Goal: Task Accomplishment & Management: Manage account settings

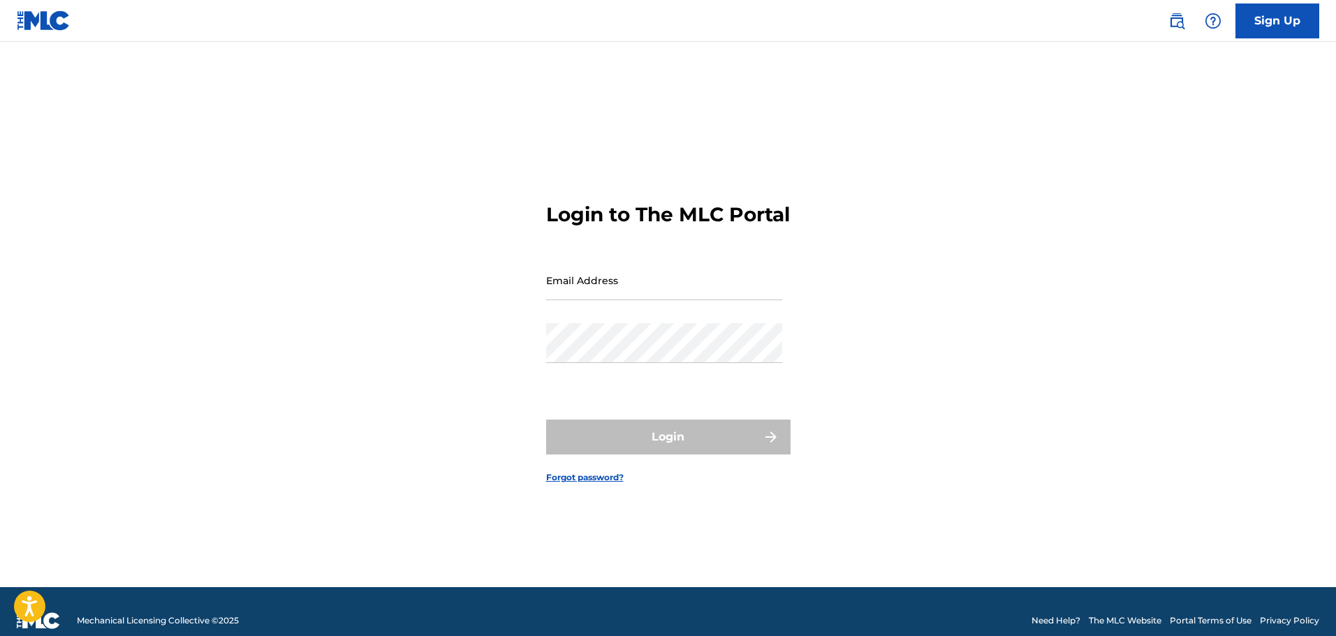
click at [603, 298] on input "Email Address" at bounding box center [664, 280] width 236 height 40
type input "[EMAIL_ADDRESS][DOMAIN_NAME]"
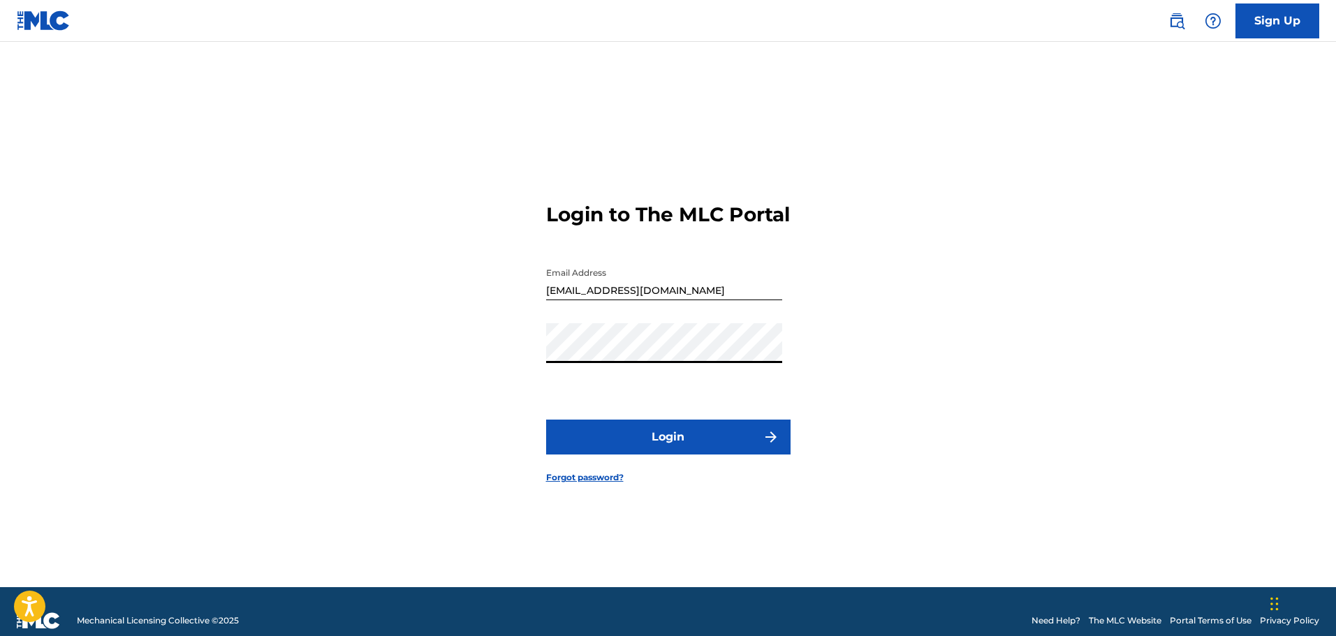
click at [512, 408] on div "Login to The MLC Portal Email Address [EMAIL_ADDRESS][DOMAIN_NAME] Password Log…" at bounding box center [668, 332] width 978 height 510
click at [691, 438] on button "Login" at bounding box center [668, 437] width 244 height 35
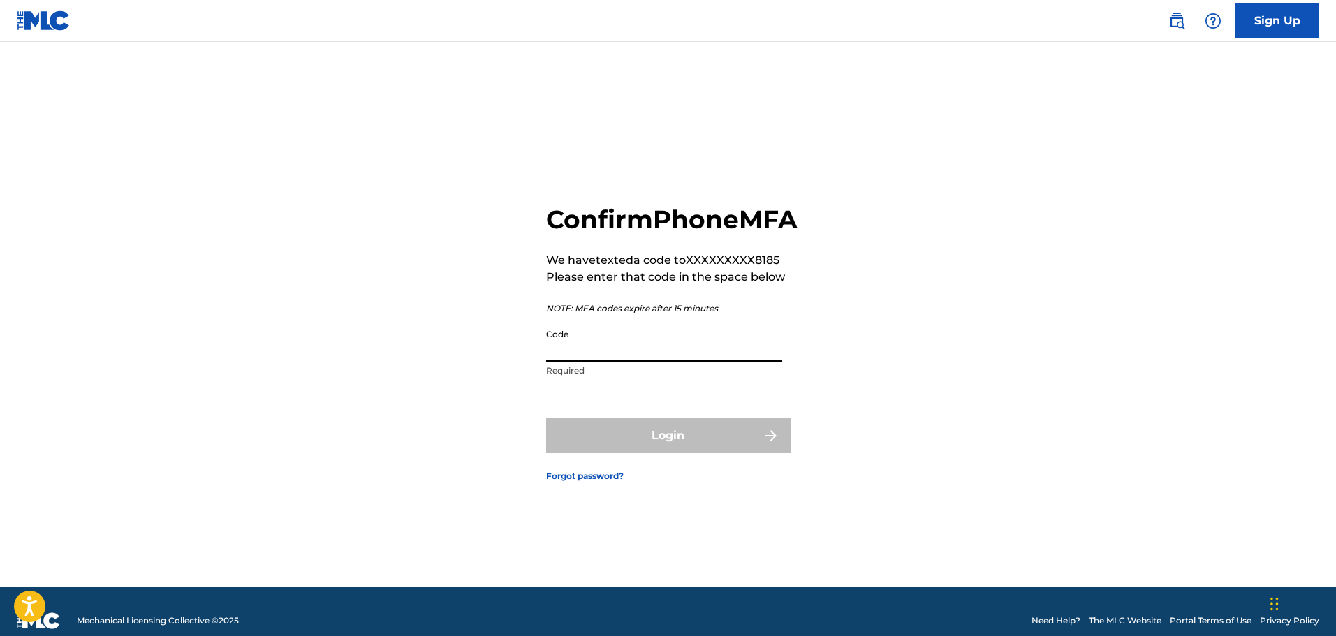
click at [618, 356] on input "Code" at bounding box center [664, 342] width 236 height 40
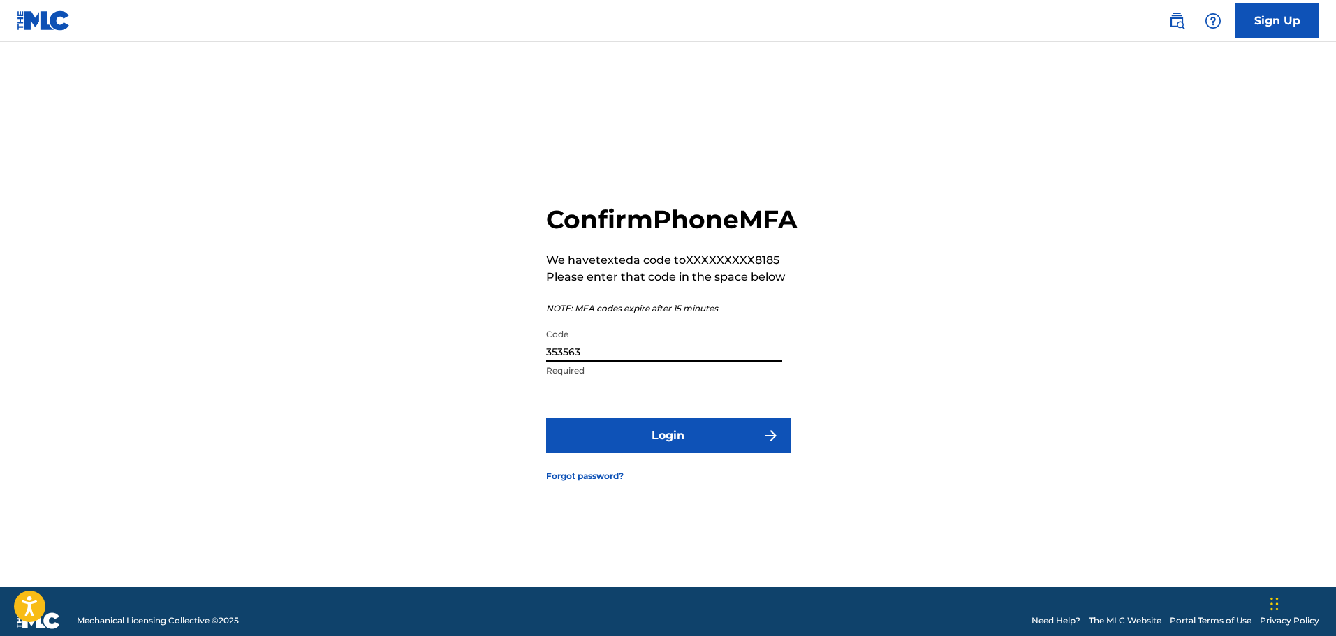
type input "353563"
click at [546, 418] on button "Login" at bounding box center [668, 435] width 244 height 35
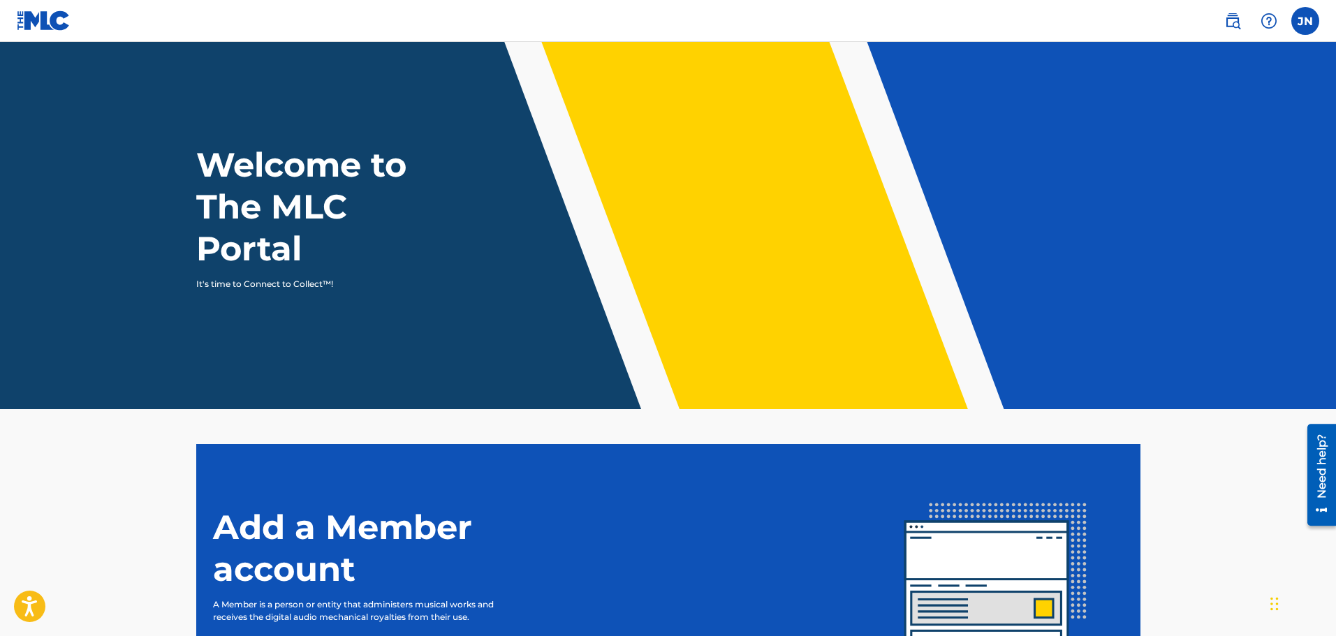
click at [337, 204] on h1 "Welcome to The MLC Portal" at bounding box center [326, 207] width 261 height 126
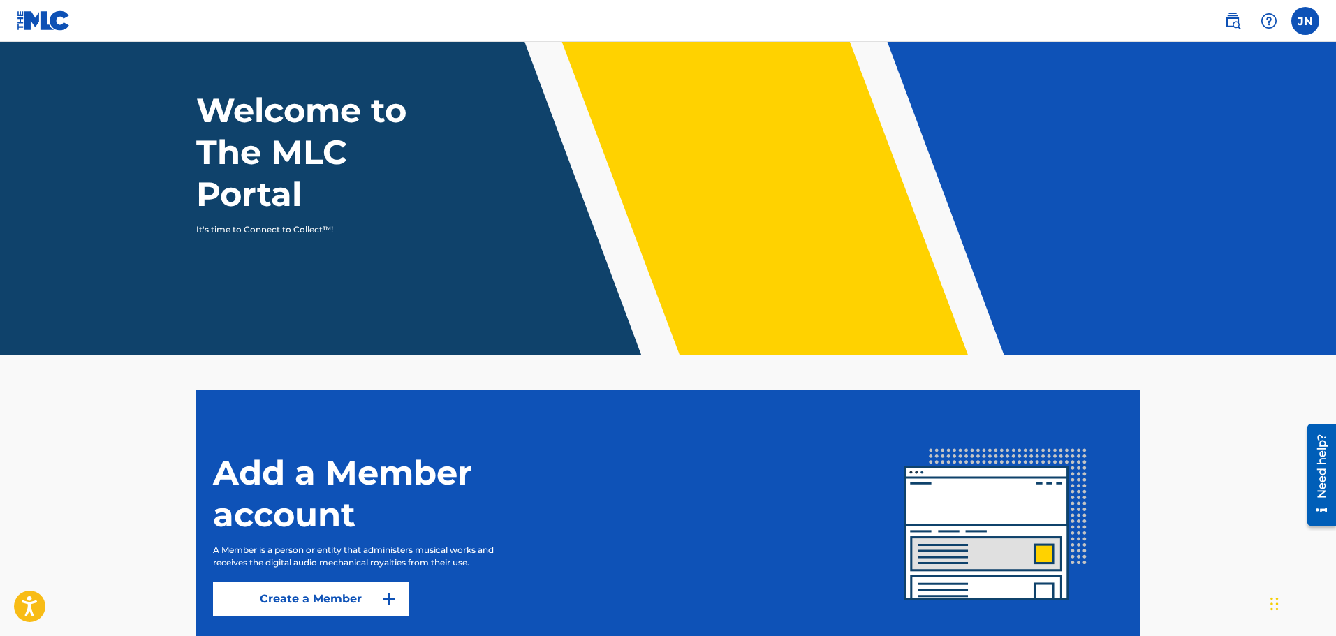
scroll to position [164, 0]
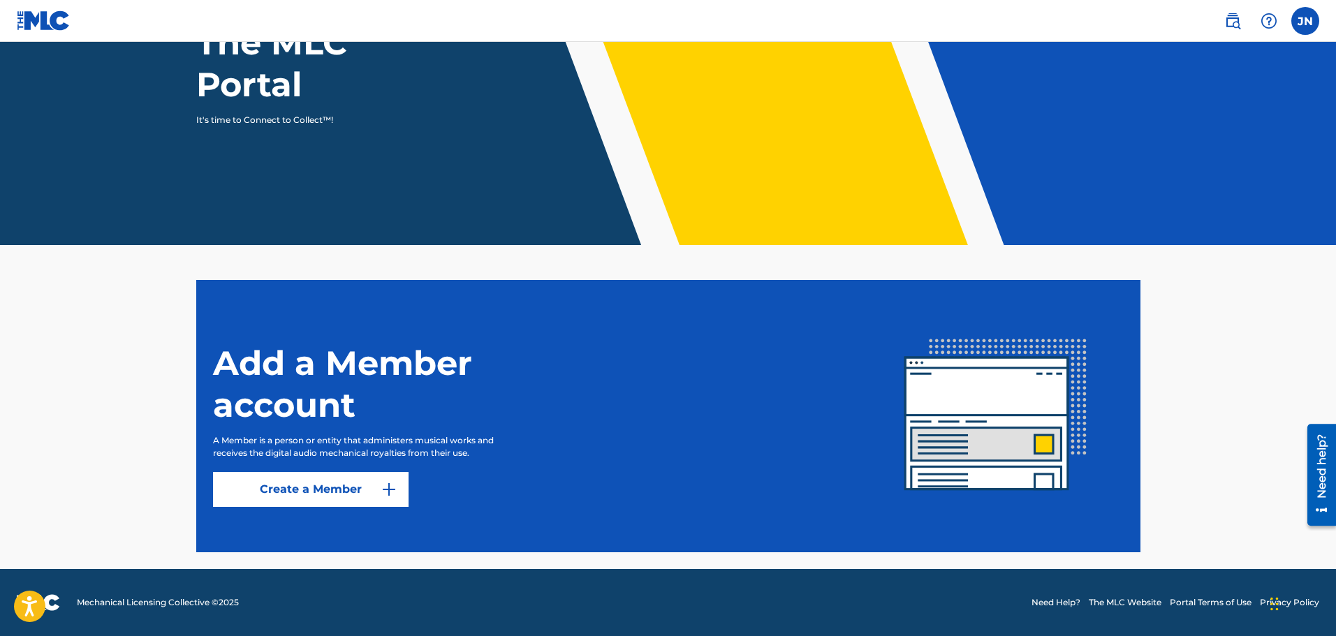
click at [1304, 20] on label at bounding box center [1305, 21] width 28 height 28
click at [1305, 21] on input "[PERSON_NAME] [EMAIL_ADDRESS][DOMAIN_NAME] Notification Preferences Profile Log…" at bounding box center [1305, 21] width 0 height 0
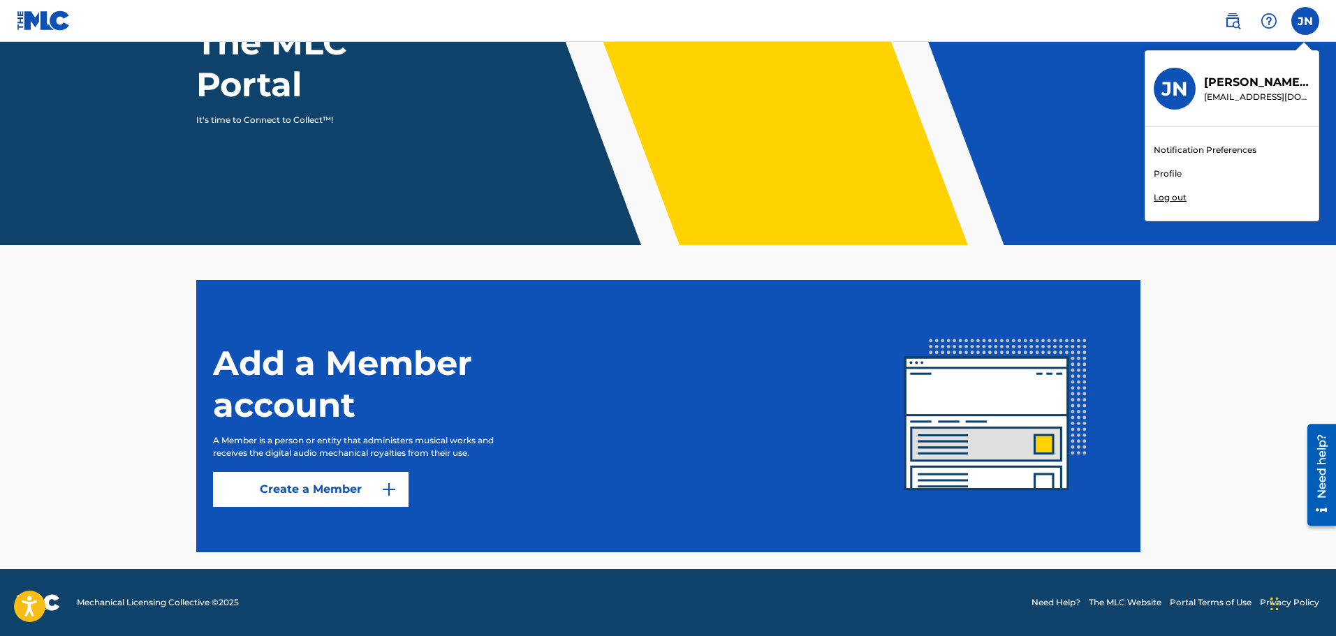
click at [1176, 90] on h3 "JN" at bounding box center [1174, 89] width 27 height 24
click at [1305, 21] on input "[PERSON_NAME] [EMAIL_ADDRESS][DOMAIN_NAME] Notification Preferences Profile Log…" at bounding box center [1305, 21] width 0 height 0
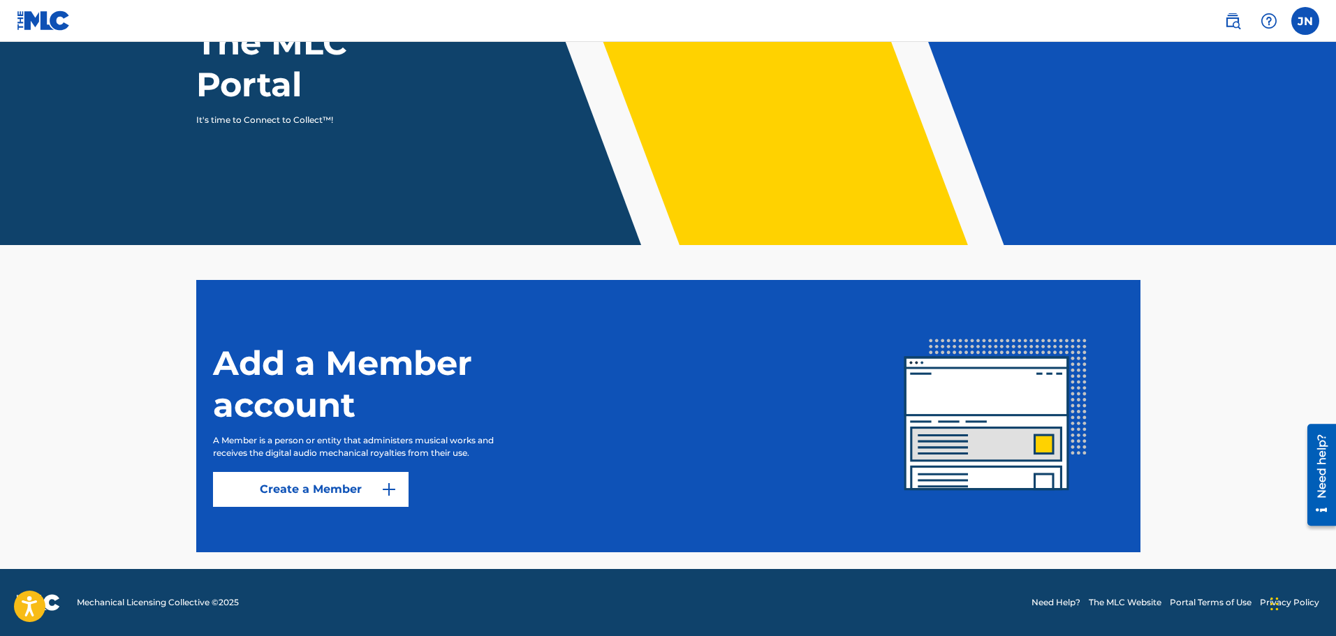
click at [341, 495] on link "Create a Member" at bounding box center [311, 489] width 196 height 35
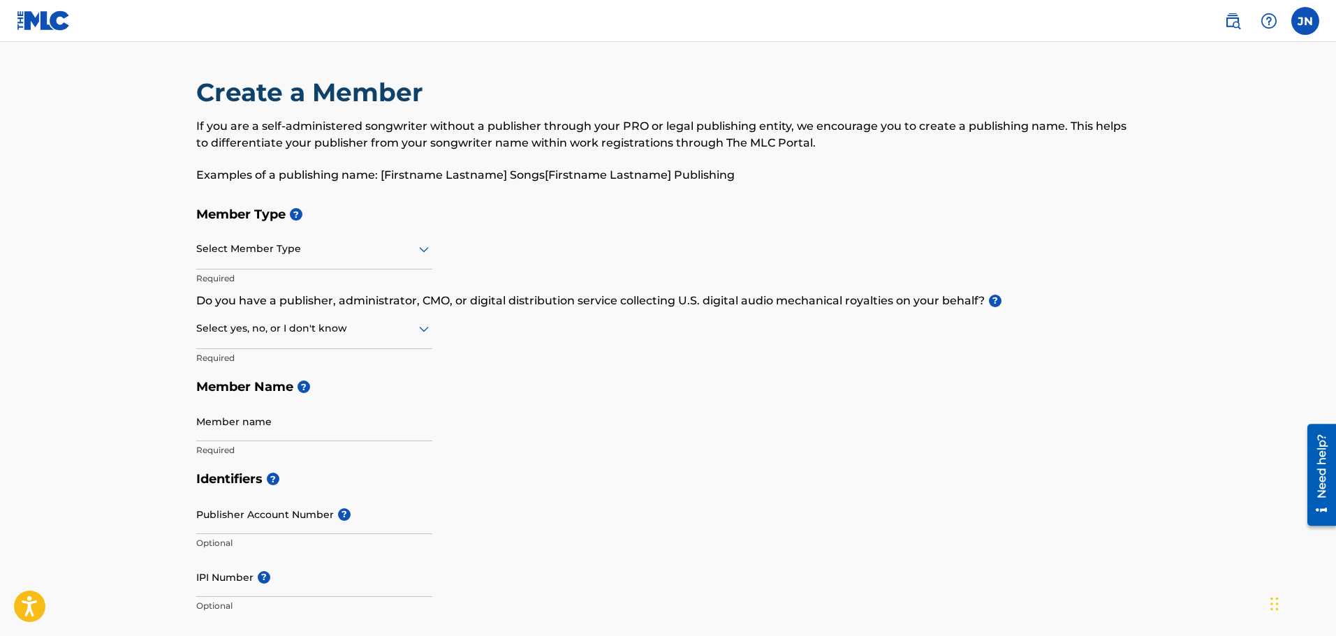
click at [51, 9] on link at bounding box center [44, 20] width 54 height 41
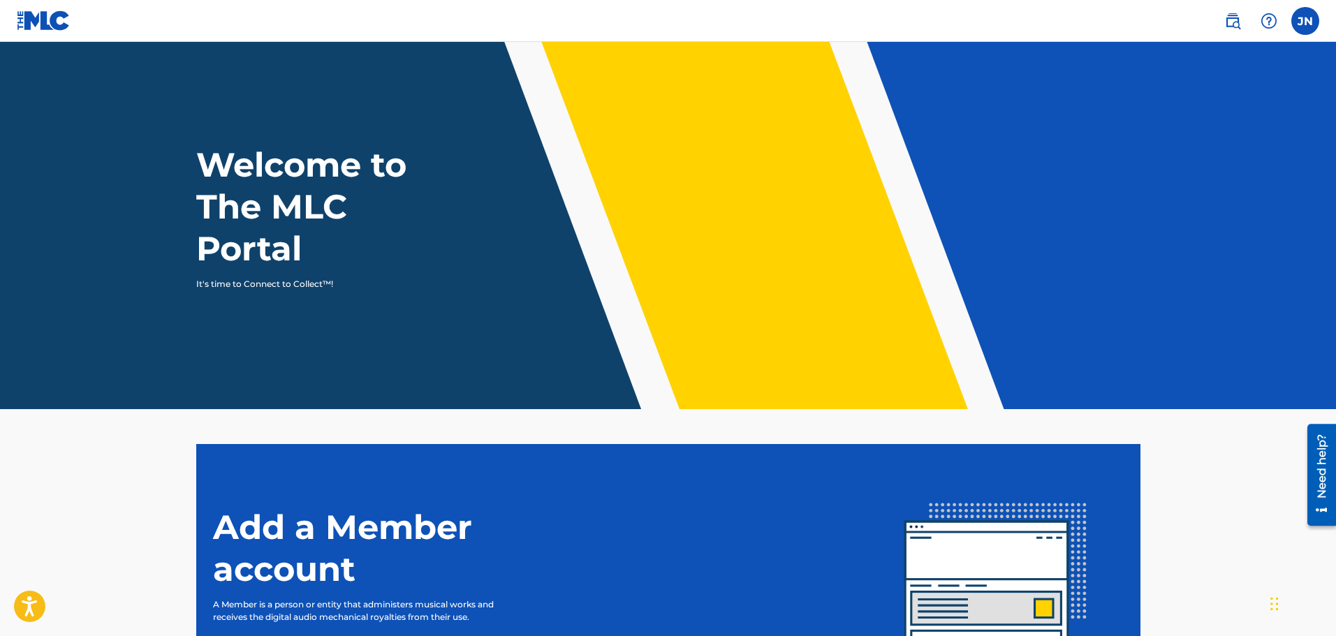
click at [1237, 20] on img at bounding box center [1232, 21] width 17 height 17
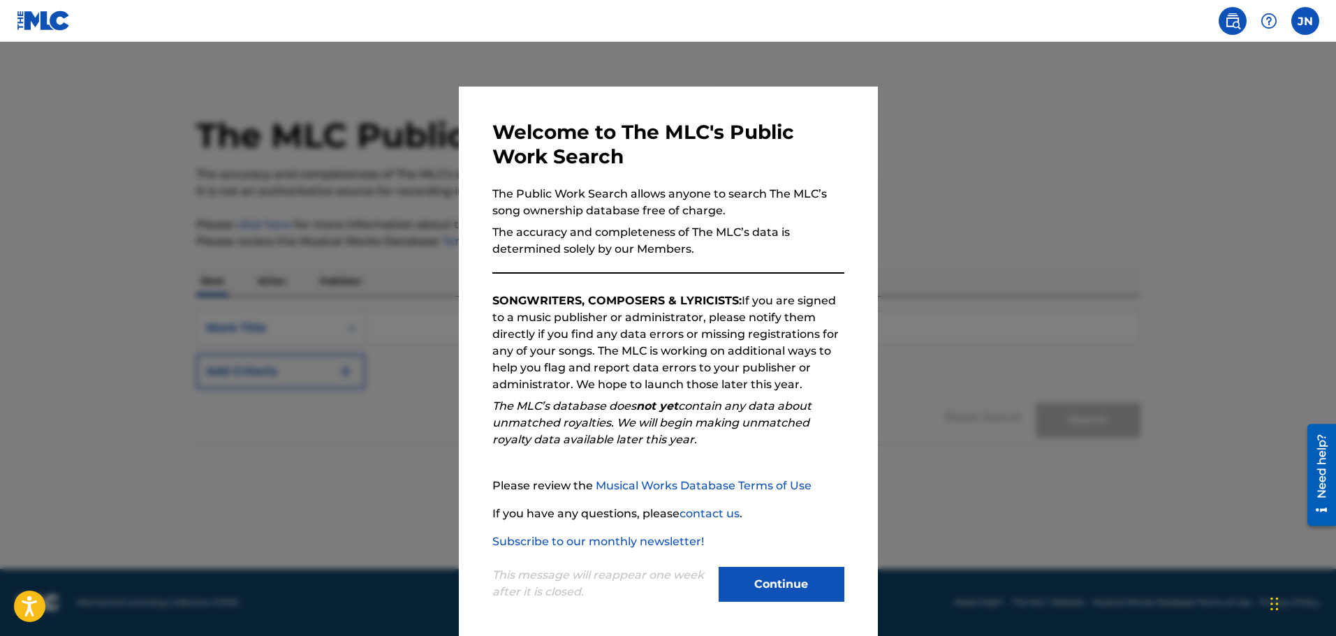
click at [773, 583] on button "Continue" at bounding box center [781, 584] width 126 height 35
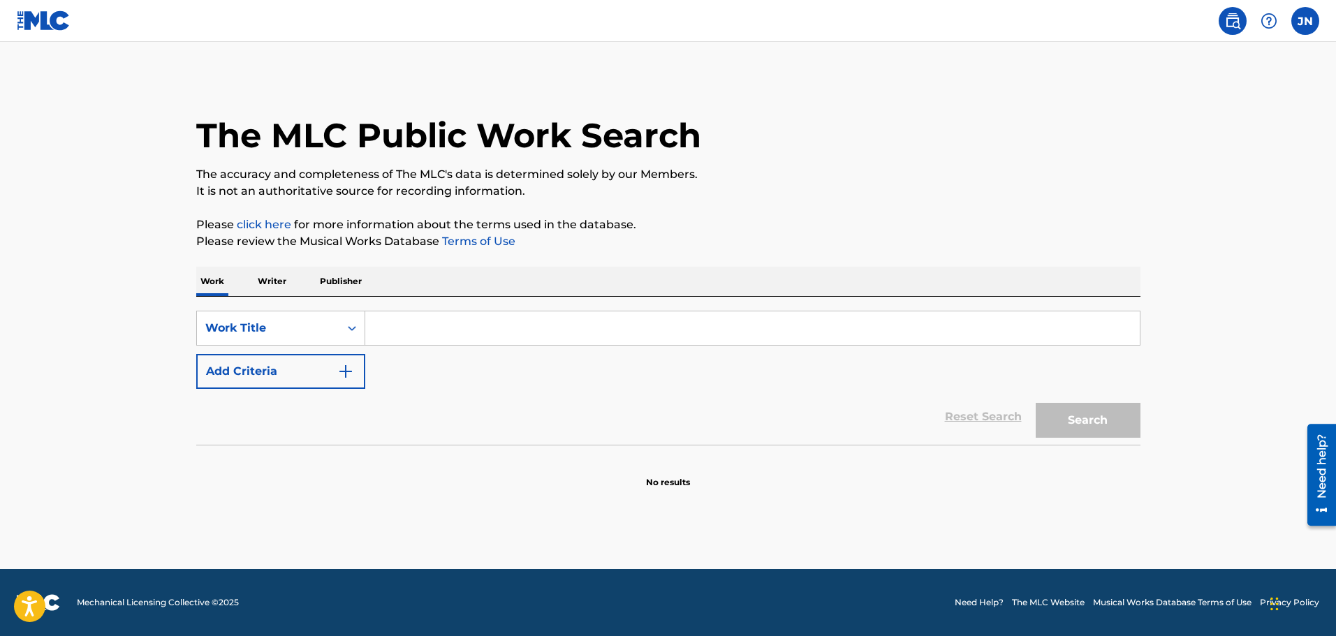
click at [1306, 18] on label at bounding box center [1305, 21] width 28 height 28
click at [1305, 21] on input "[PERSON_NAME] [EMAIL_ADDRESS][DOMAIN_NAME] Notification Preferences Profile Log…" at bounding box center [1305, 21] width 0 height 0
click at [1168, 172] on link "Profile" at bounding box center [1167, 174] width 28 height 13
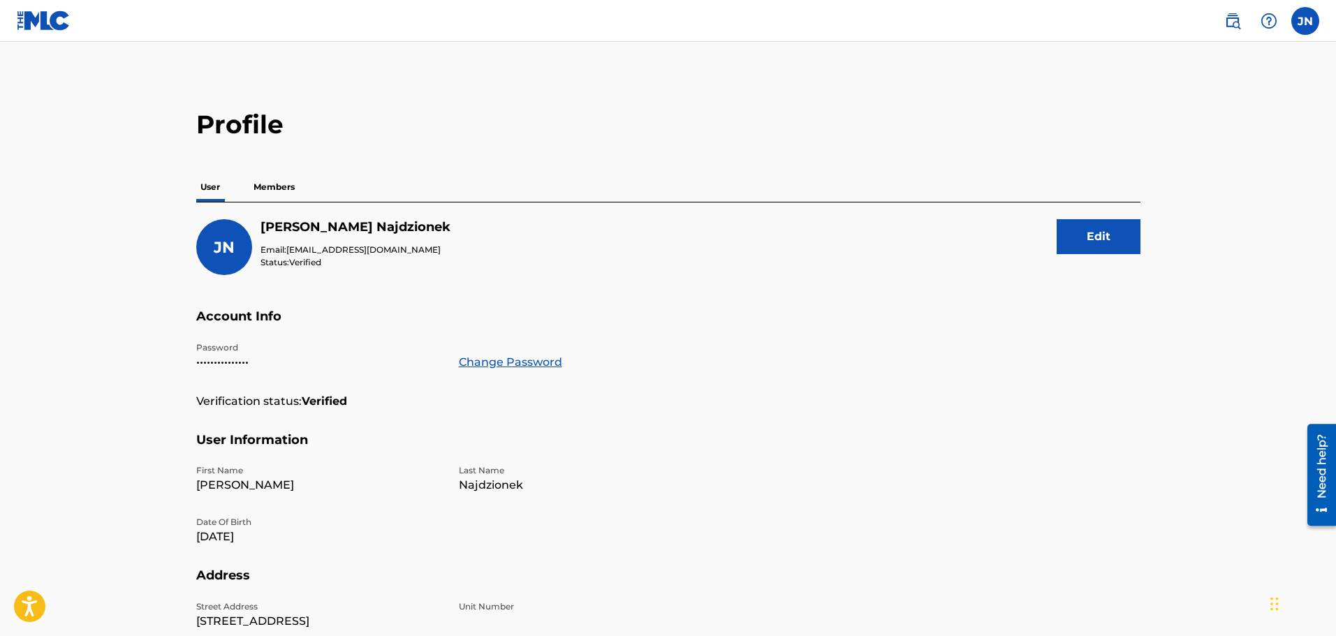
click at [279, 182] on p "Members" at bounding box center [274, 186] width 50 height 29
